Goal: Browse casually: Explore the website without a specific task or goal

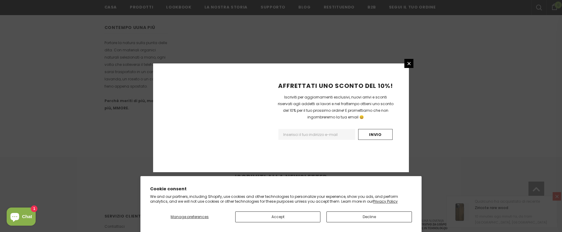
scroll to position [387, 0]
